Goal: Task Accomplishment & Management: Use online tool/utility

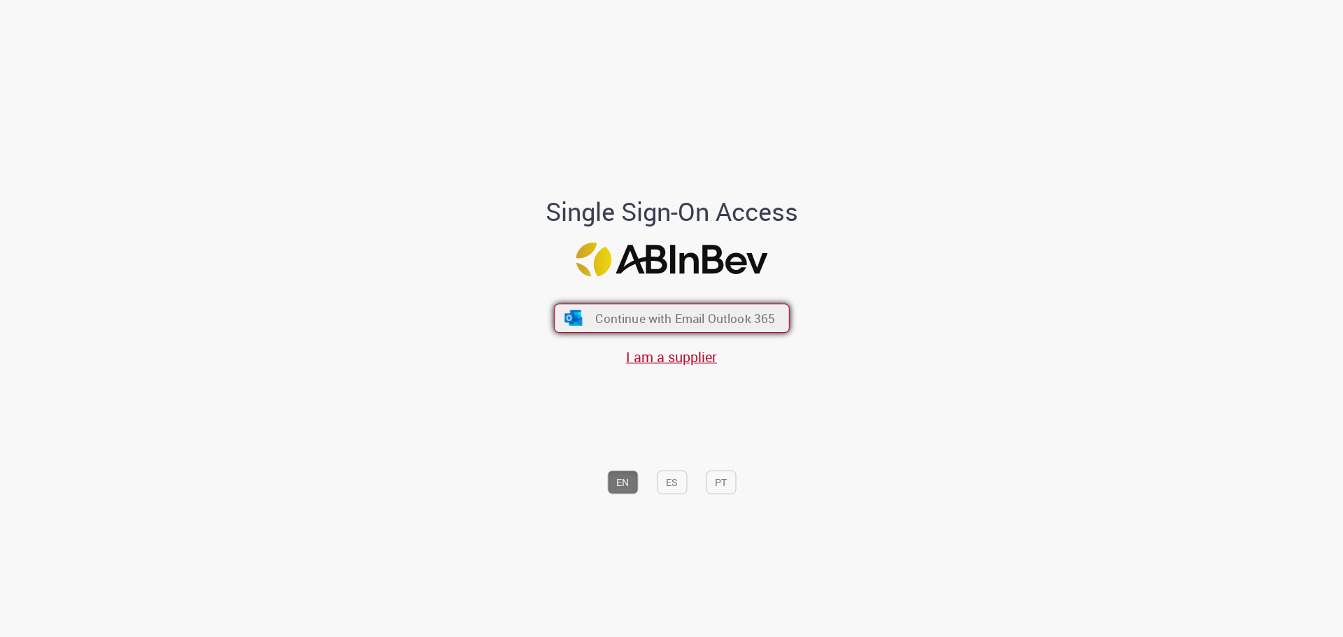
click at [621, 313] on span "Continue with Email Outlook 365" at bounding box center [685, 318] width 180 height 16
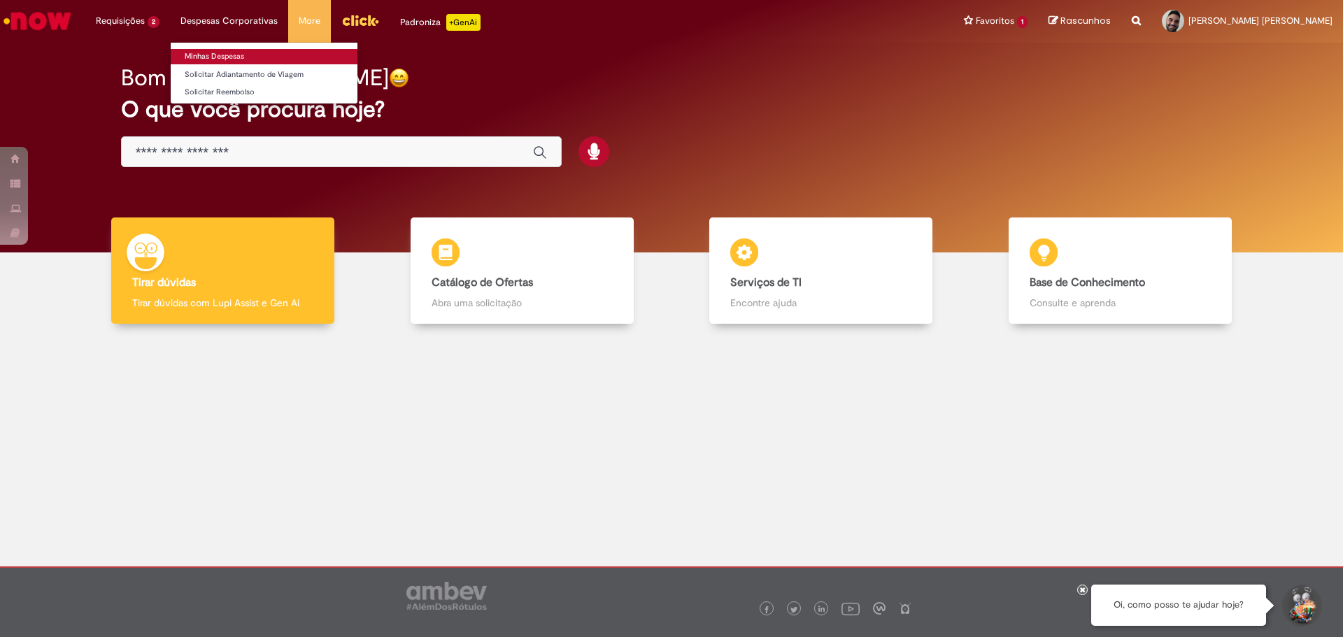
click at [233, 52] on link "Minhas Despesas" at bounding box center [264, 56] width 187 height 15
